Goal: Information Seeking & Learning: Learn about a topic

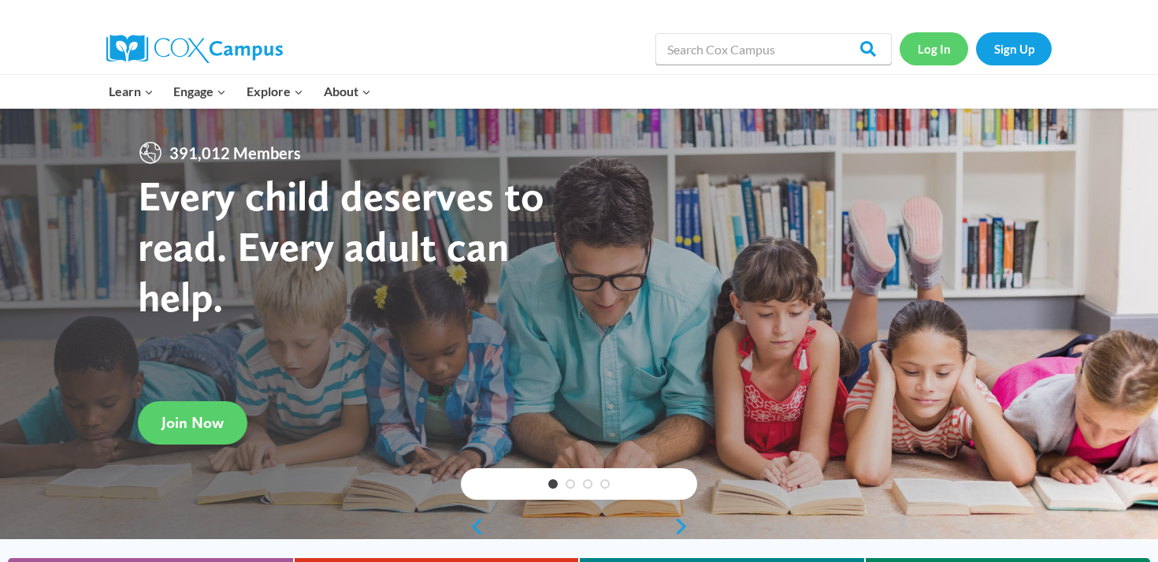
click at [925, 35] on link "Log In" at bounding box center [934, 48] width 69 height 32
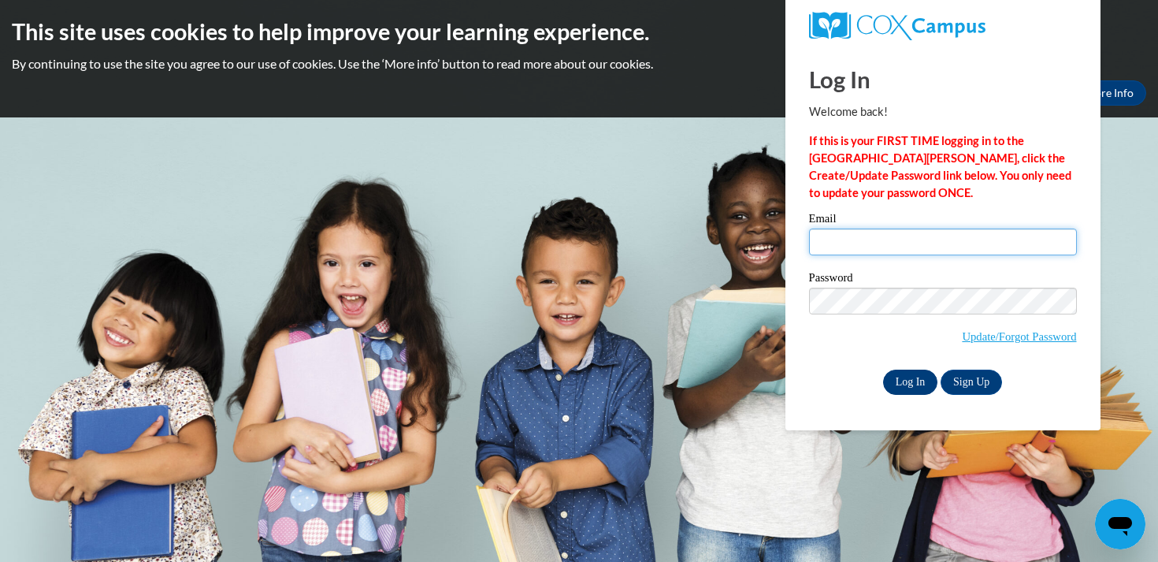
type input "[EMAIL_ADDRESS][DOMAIN_NAME]"
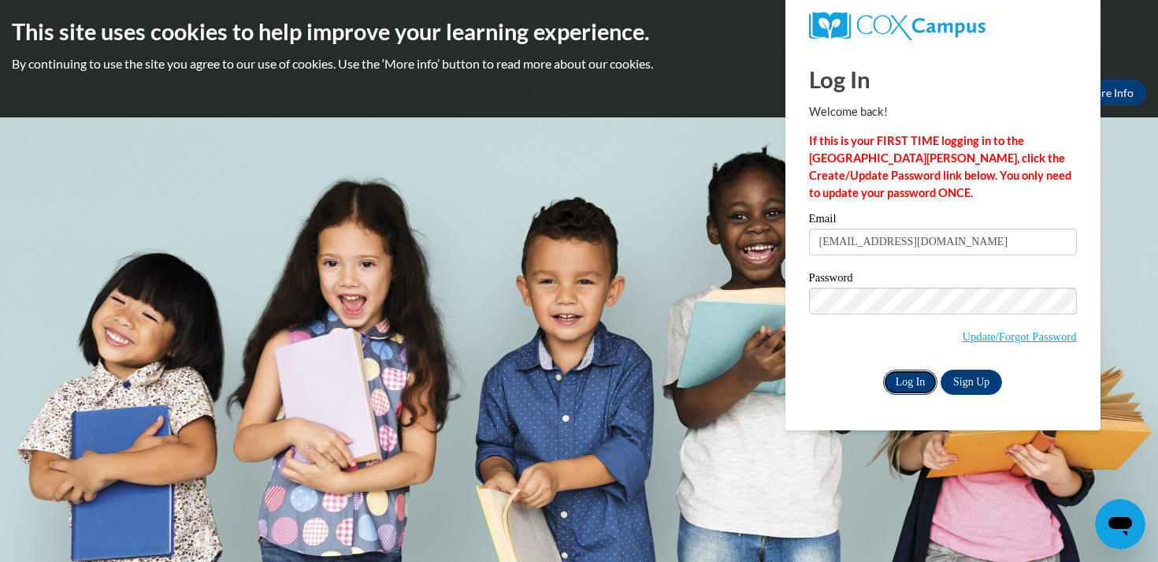
click at [907, 383] on input "Log In" at bounding box center [910, 381] width 55 height 25
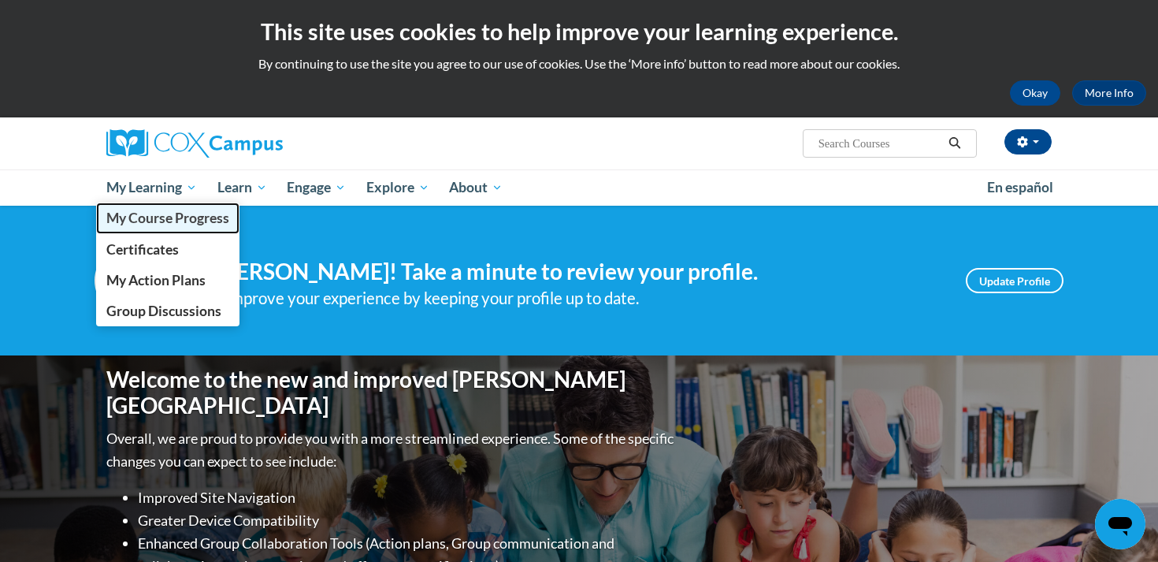
click at [170, 212] on span "My Course Progress" at bounding box center [167, 218] width 123 height 17
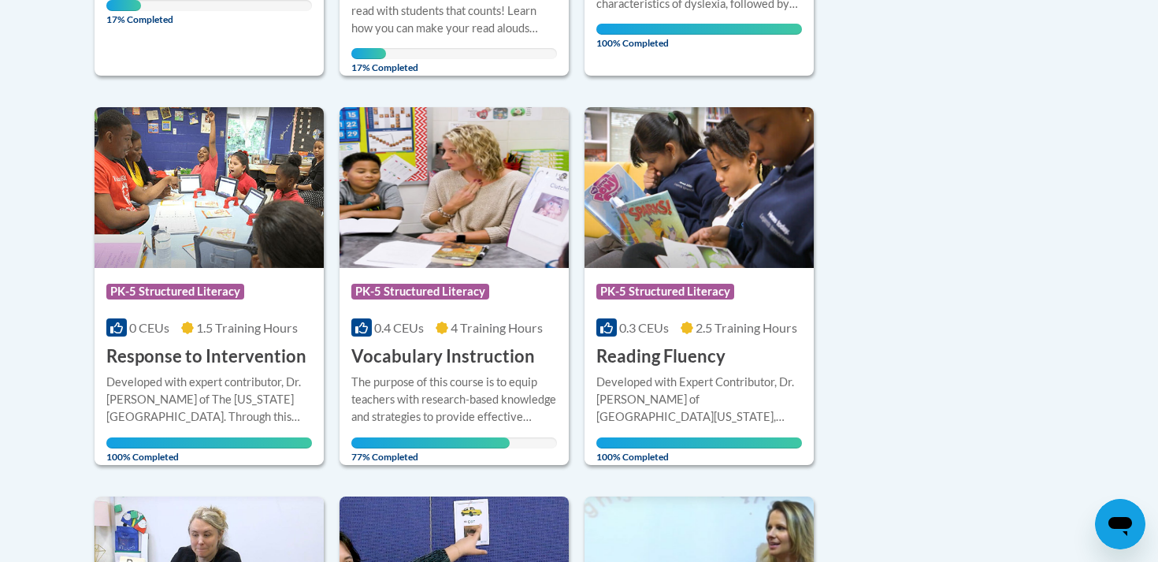
scroll to position [763, 0]
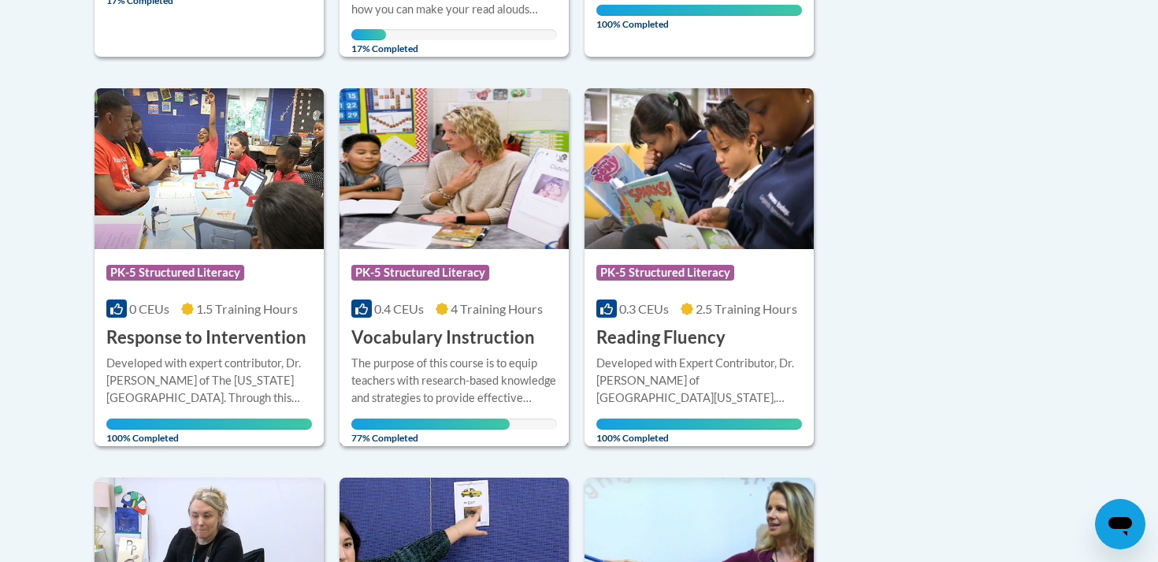
click at [412, 365] on div "The purpose of this course is to equip teachers with research-based knowledge a…" at bounding box center [454, 380] width 206 height 52
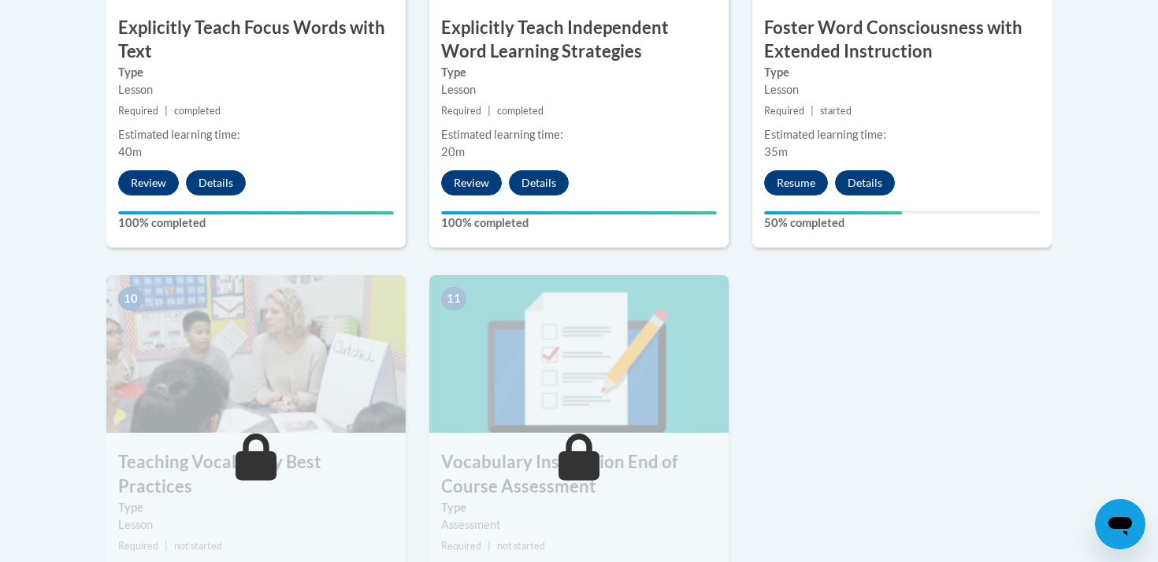
scroll to position [1592, 0]
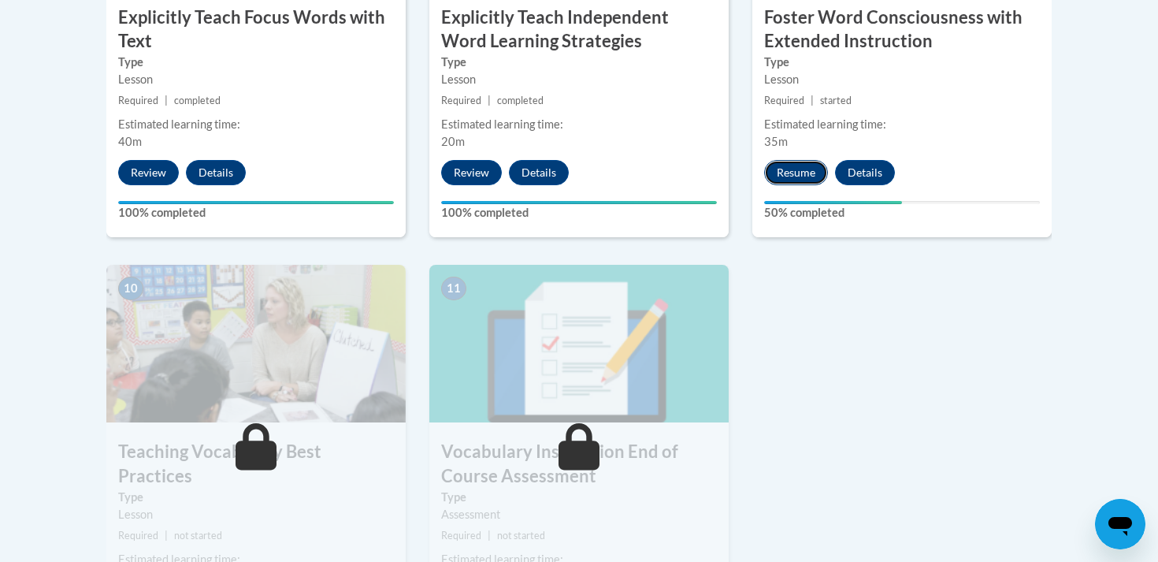
click at [789, 161] on button "Resume" at bounding box center [796, 172] width 64 height 25
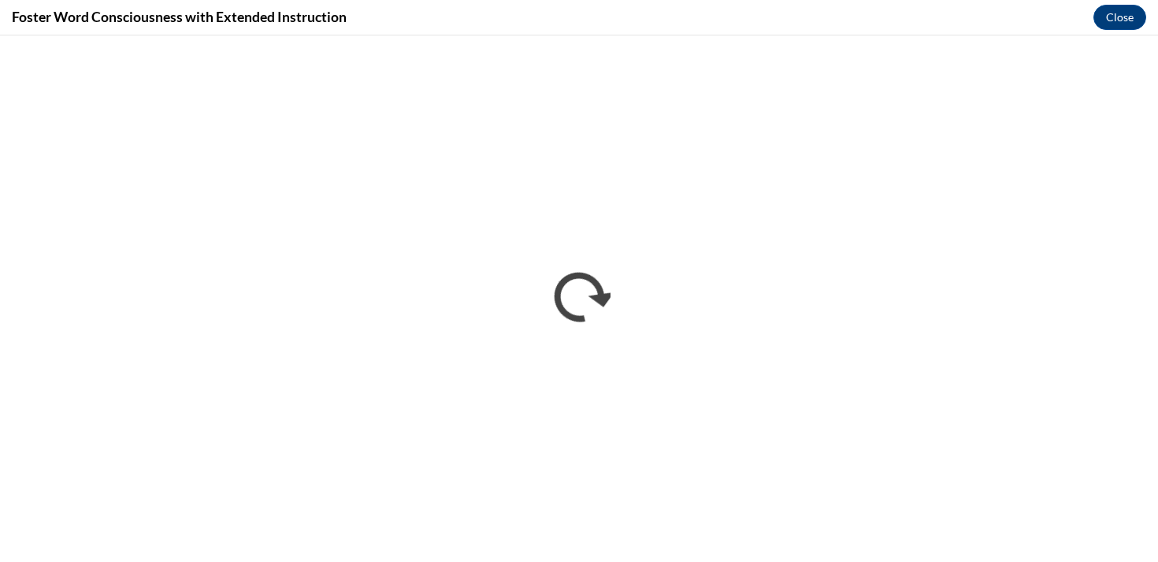
scroll to position [0, 0]
